Goal: Check status

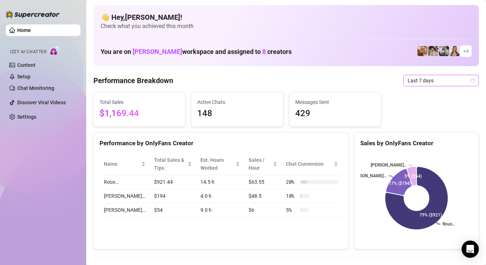
click at [425, 83] on span "Last 7 days" at bounding box center [441, 80] width 67 height 11
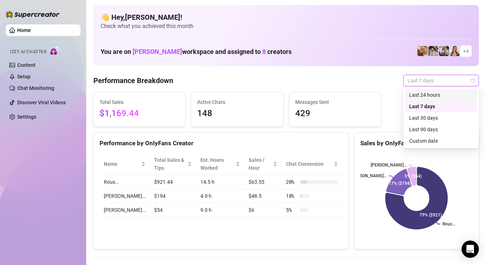
click at [421, 96] on div "Last 24 hours" at bounding box center [442, 95] width 64 height 8
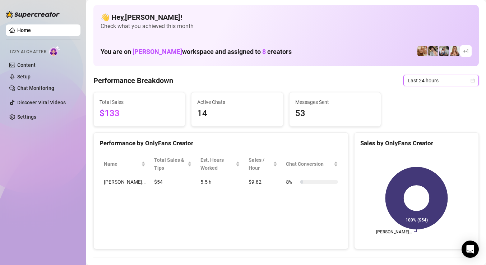
click at [425, 81] on span "Last 24 hours" at bounding box center [441, 80] width 67 height 11
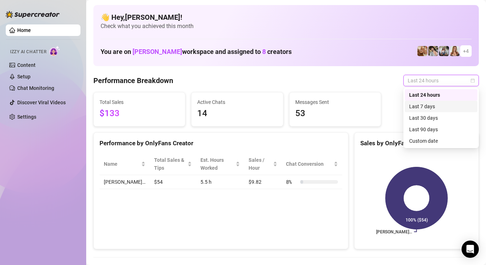
click at [412, 107] on div "Last 7 days" at bounding box center [442, 106] width 64 height 8
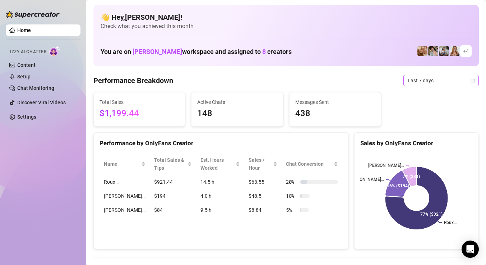
click at [447, 77] on span "Last 7 days" at bounding box center [441, 80] width 67 height 11
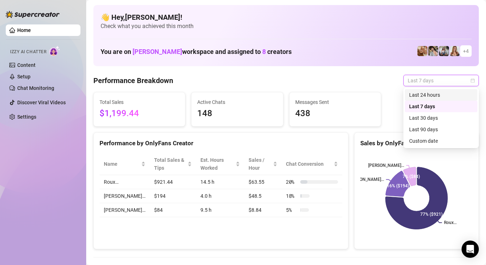
click at [426, 94] on div "Last 24 hours" at bounding box center [442, 95] width 64 height 8
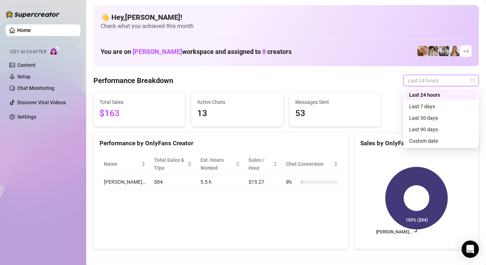
click at [429, 81] on span "Last 24 hours" at bounding box center [441, 80] width 67 height 11
click at [421, 108] on div "Last 7 days" at bounding box center [442, 106] width 64 height 8
